Goal: Complete application form

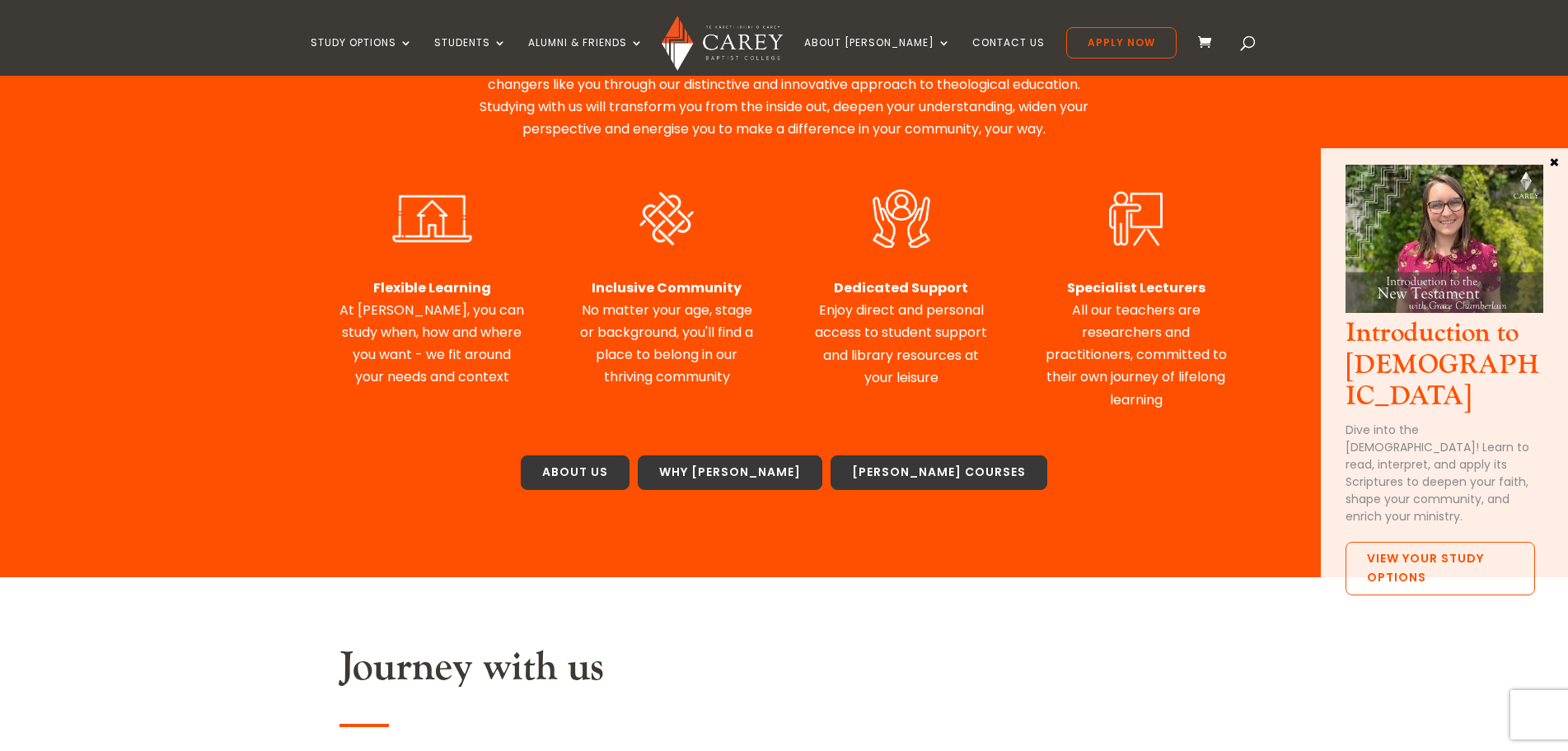
scroll to position [652, 0]
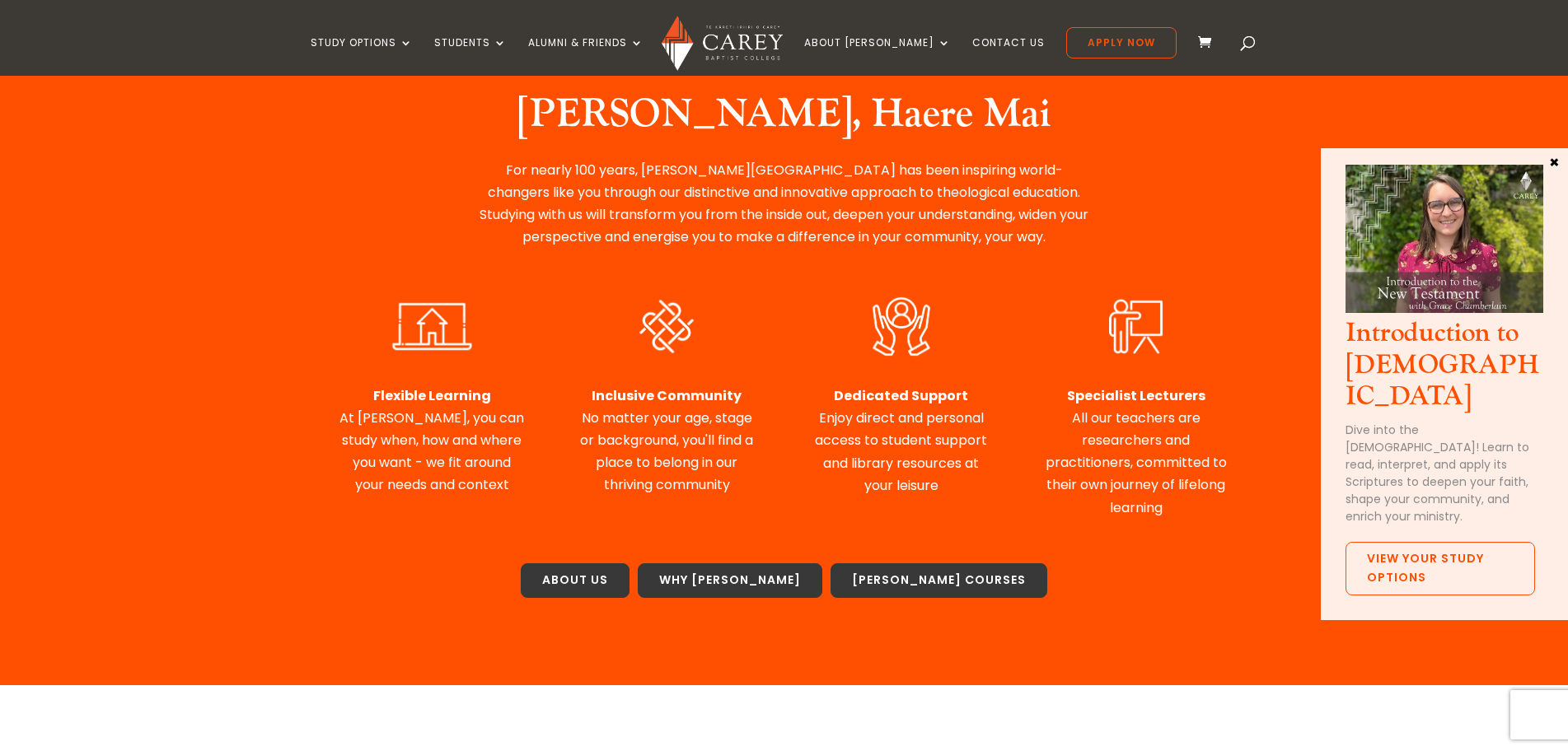
click at [242, 206] on div "Nau Mai, Haere Mai For nearly 100 years, Carey Baptist College has been inspiri…" at bounding box center [784, 354] width 1568 height 660
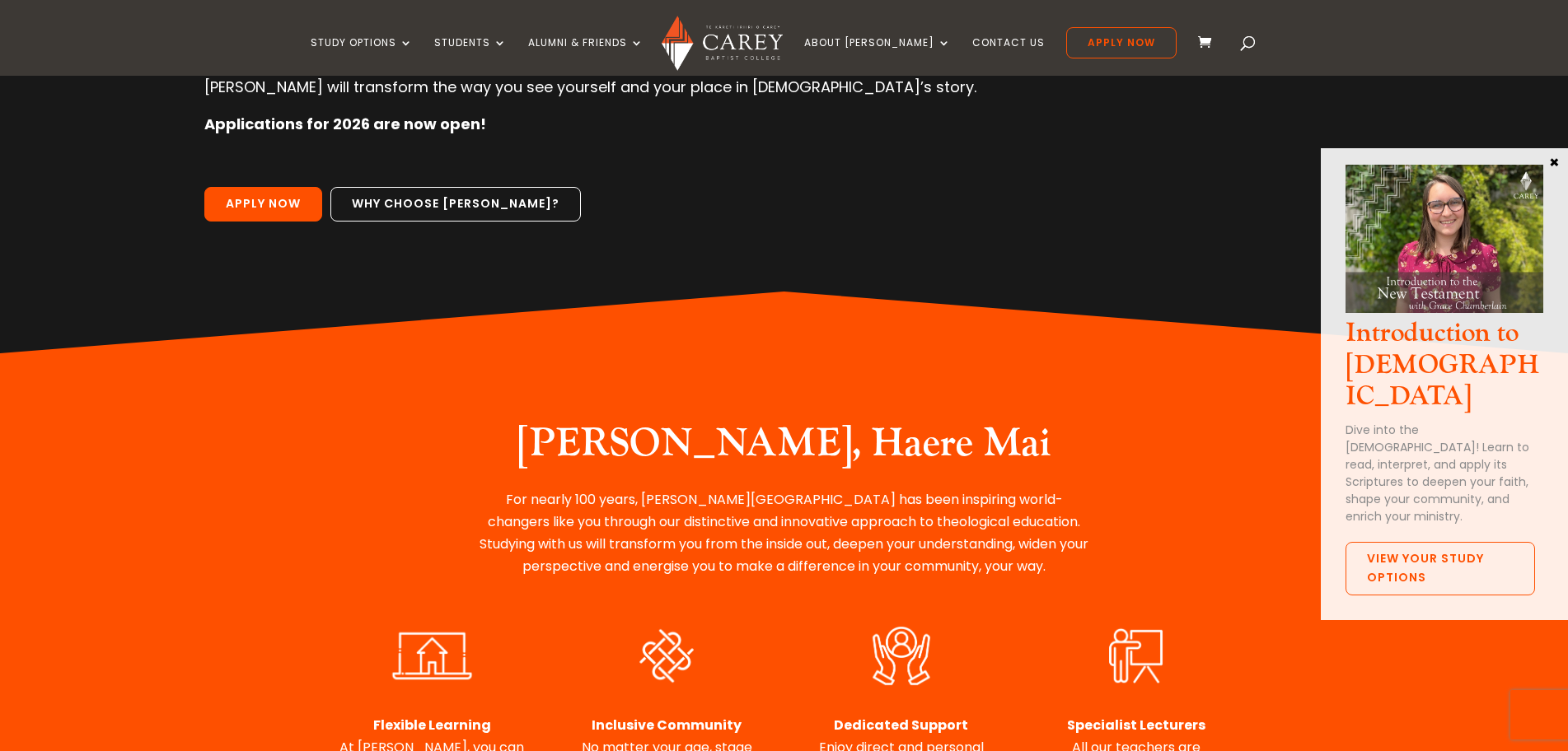
click at [1554, 160] on button "×" at bounding box center [1554, 161] width 17 height 15
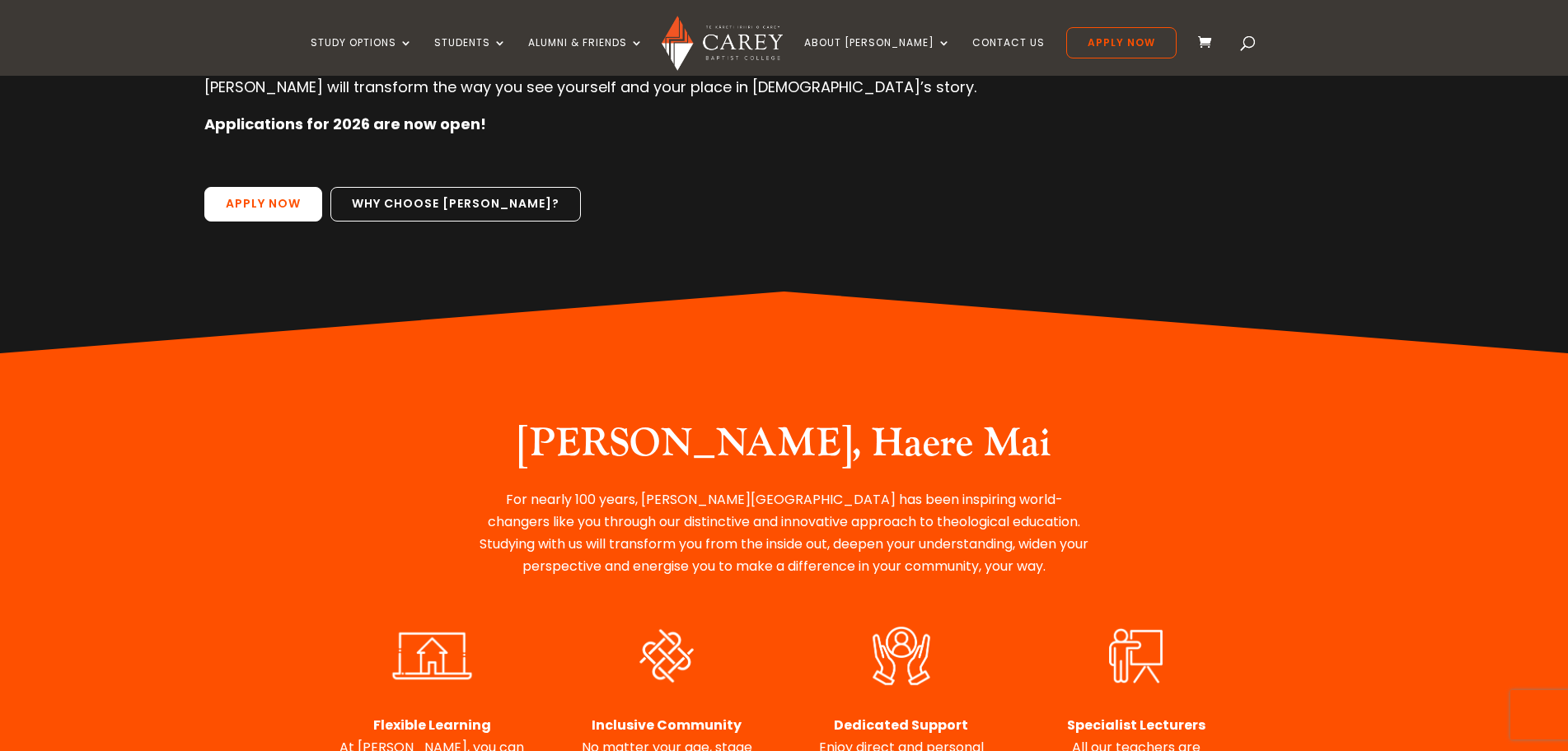
click at [271, 206] on link "Apply Now" at bounding box center [263, 204] width 117 height 35
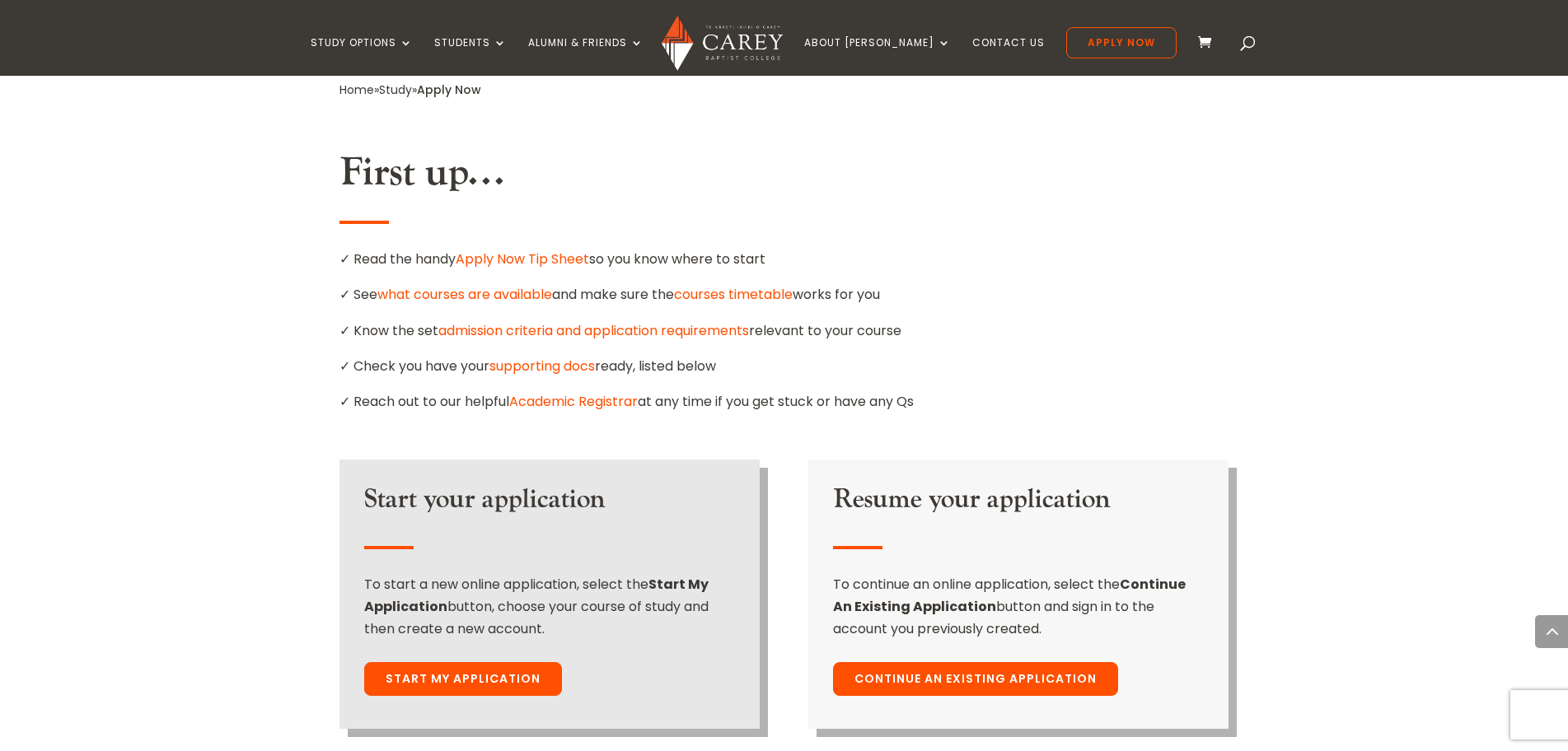
scroll to position [824, 0]
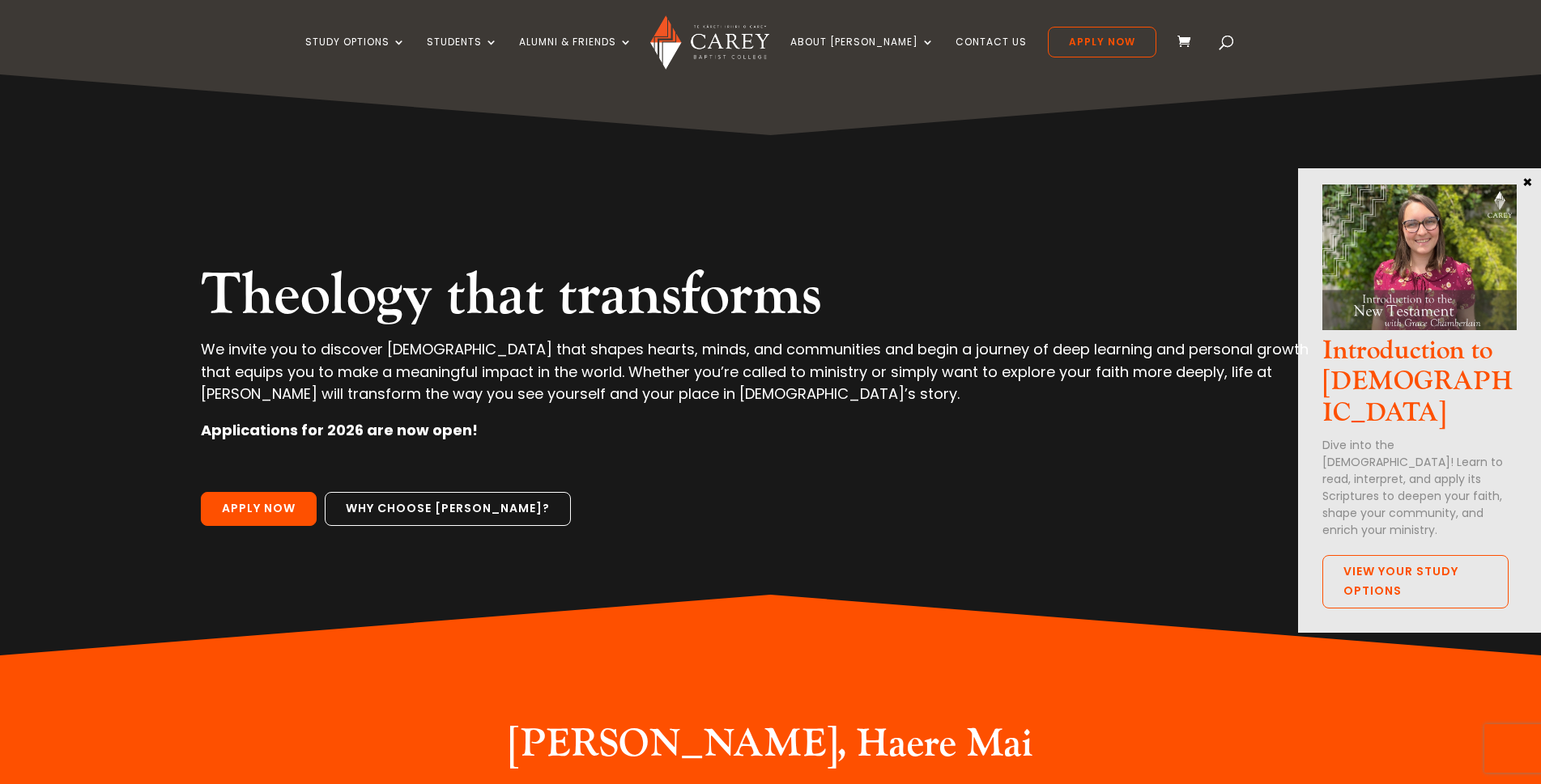
click at [1526, 182] on button "×" at bounding box center [1527, 181] width 17 height 15
